Goal: Transaction & Acquisition: Purchase product/service

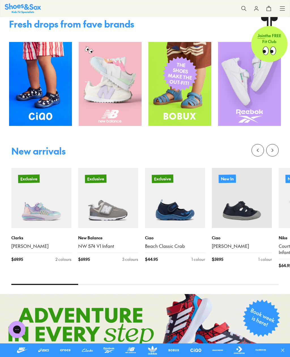
scroll to position [128, 0]
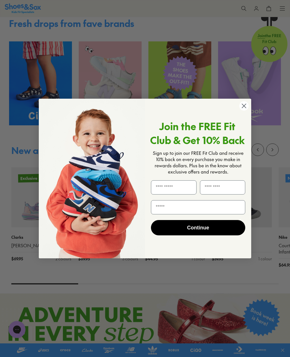
click at [245, 108] on icon "Close dialog" at bounding box center [245, 106] width 4 height 4
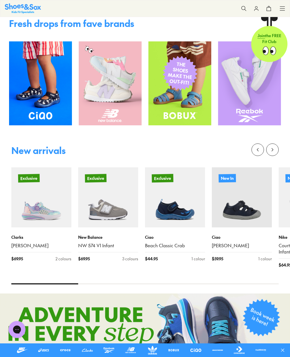
click at [54, 212] on img at bounding box center [41, 197] width 60 height 60
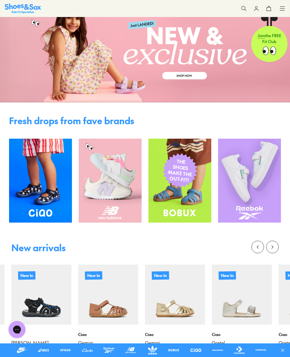
scroll to position [0, 0]
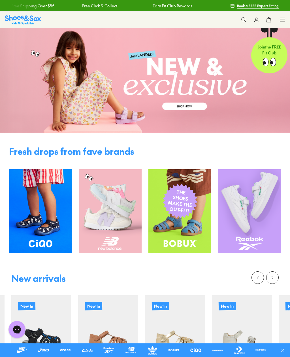
click at [247, 18] on icon at bounding box center [244, 20] width 6 height 6
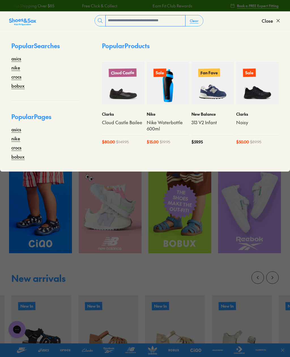
click at [113, 18] on input "text" at bounding box center [146, 20] width 80 height 11
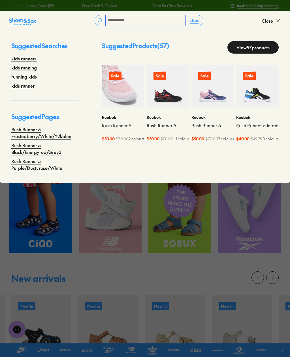
type input "**********"
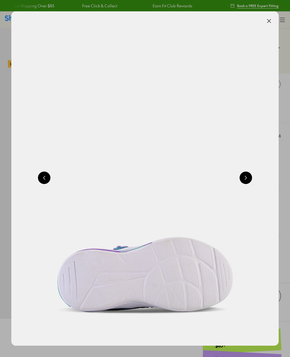
select select "*"
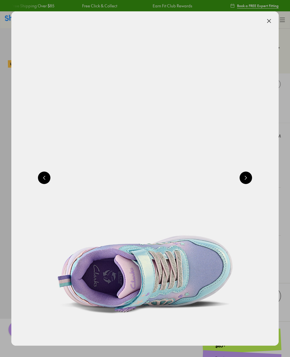
click at [245, 177] on button at bounding box center [246, 178] width 12 height 12
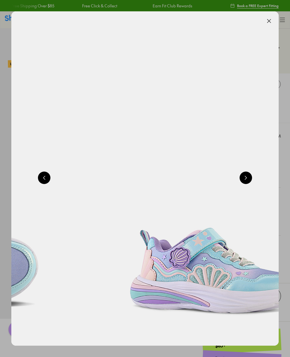
scroll to position [0, 1071]
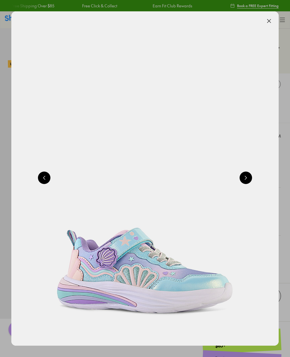
click at [246, 180] on button at bounding box center [246, 178] width 12 height 12
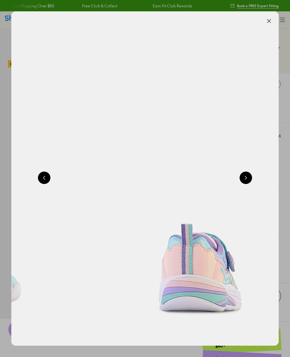
scroll to position [0, 1339]
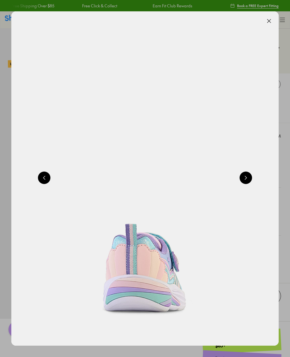
click at [246, 179] on button at bounding box center [246, 178] width 12 height 12
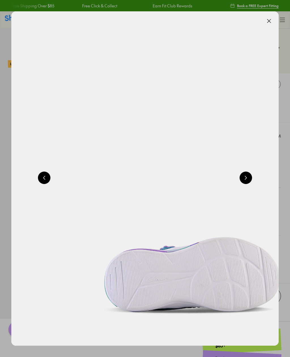
scroll to position [0, 1607]
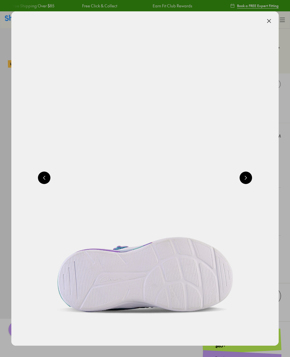
click at [245, 178] on button at bounding box center [246, 178] width 12 height 12
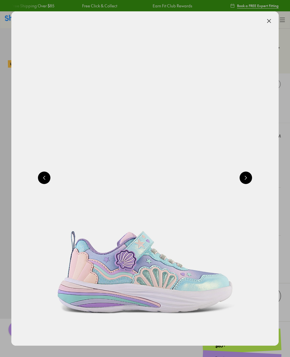
click at [246, 178] on button at bounding box center [246, 178] width 12 height 12
click at [247, 180] on button at bounding box center [246, 178] width 12 height 12
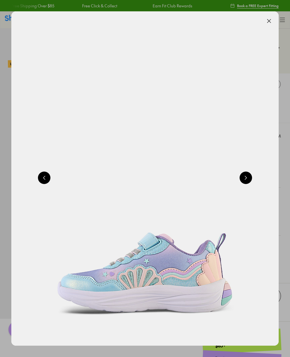
click at [246, 178] on button at bounding box center [246, 178] width 12 height 12
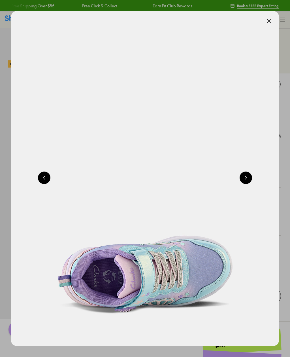
click at [248, 180] on button at bounding box center [246, 178] width 12 height 12
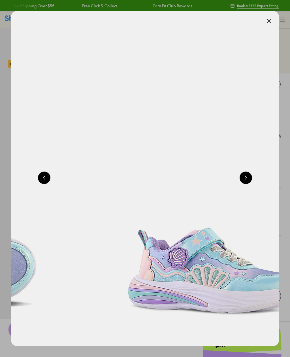
scroll to position [0, 1071]
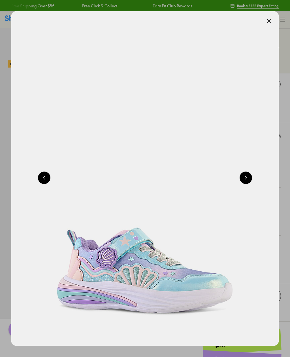
click at [269, 19] on button at bounding box center [269, 21] width 12 height 12
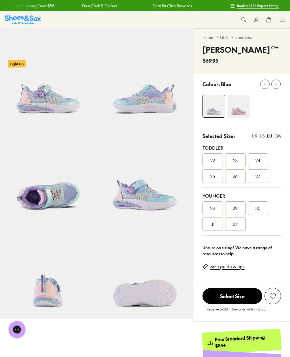
click at [241, 106] on img at bounding box center [239, 106] width 23 height 23
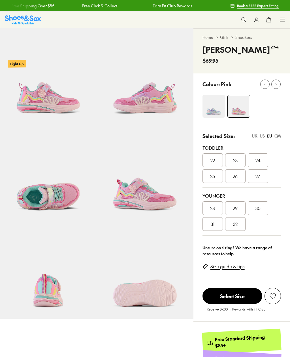
select select "*"
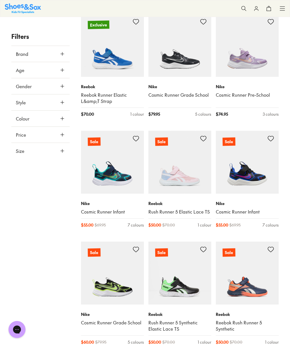
scroll to position [1657, 0]
